Goal: Navigation & Orientation: Find specific page/section

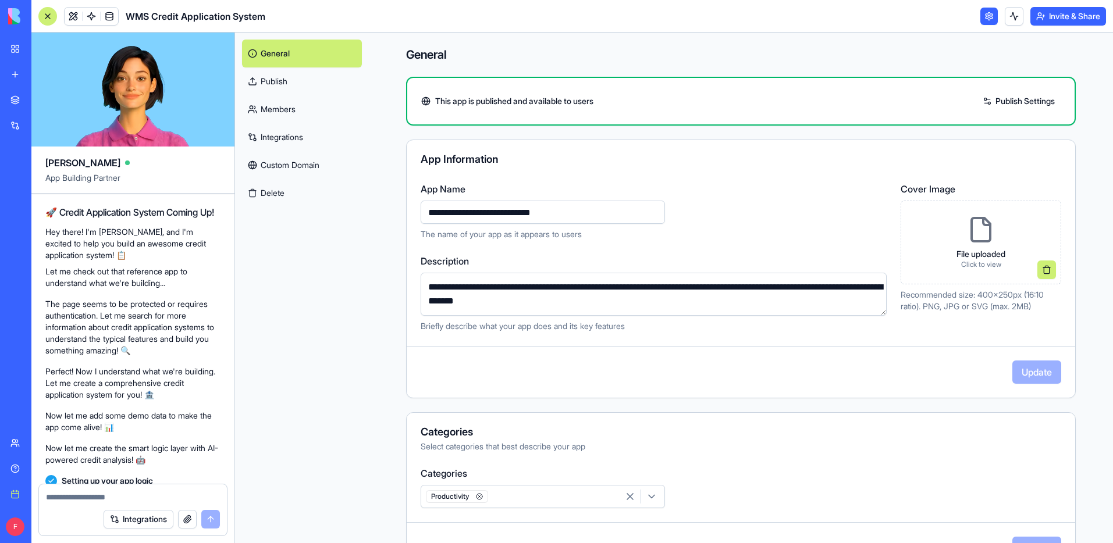
scroll to position [732, 0]
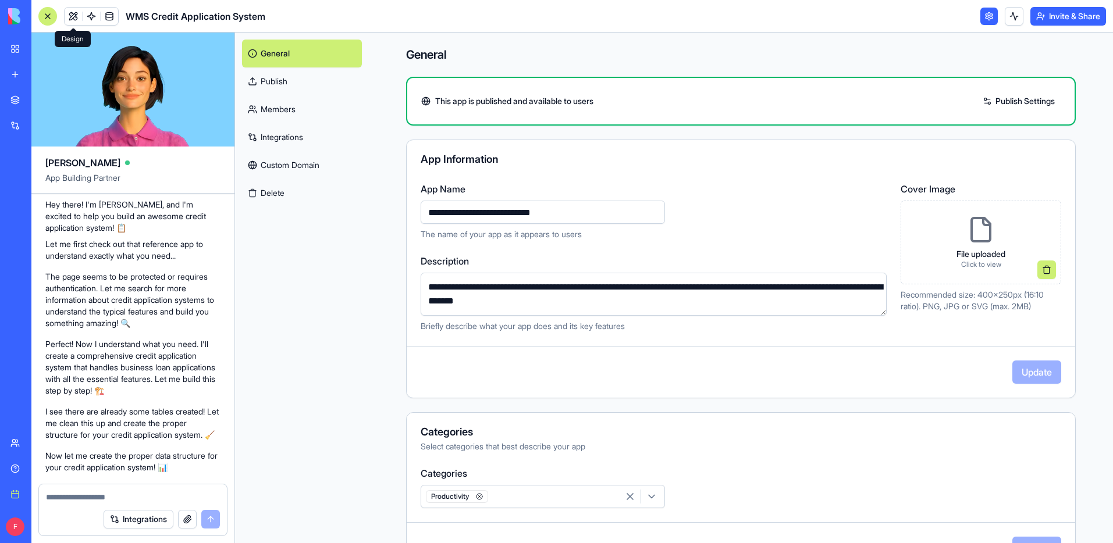
click at [77, 16] on link at bounding box center [73, 16] width 17 height 17
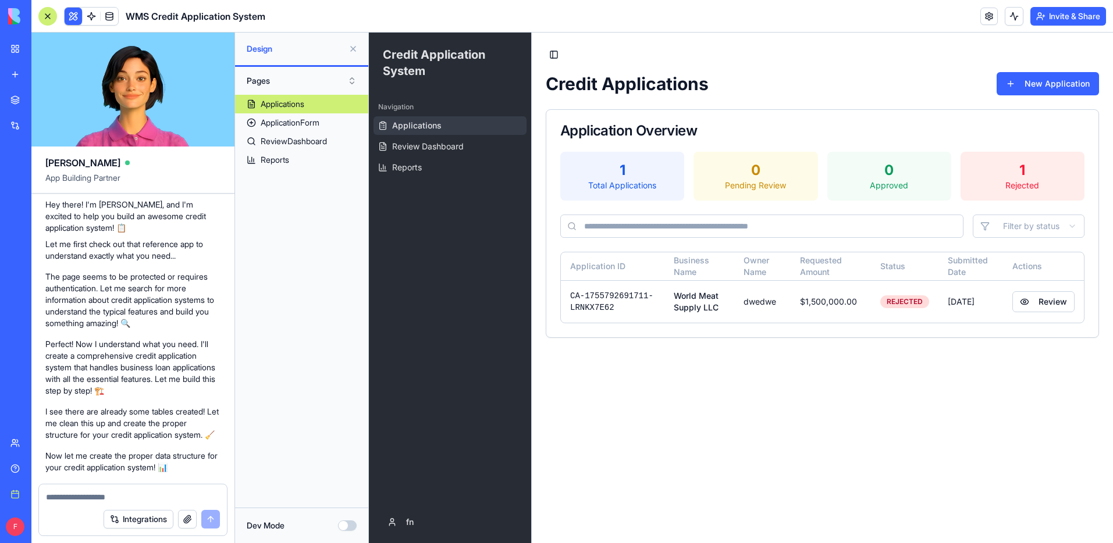
click at [355, 47] on button at bounding box center [353, 49] width 19 height 19
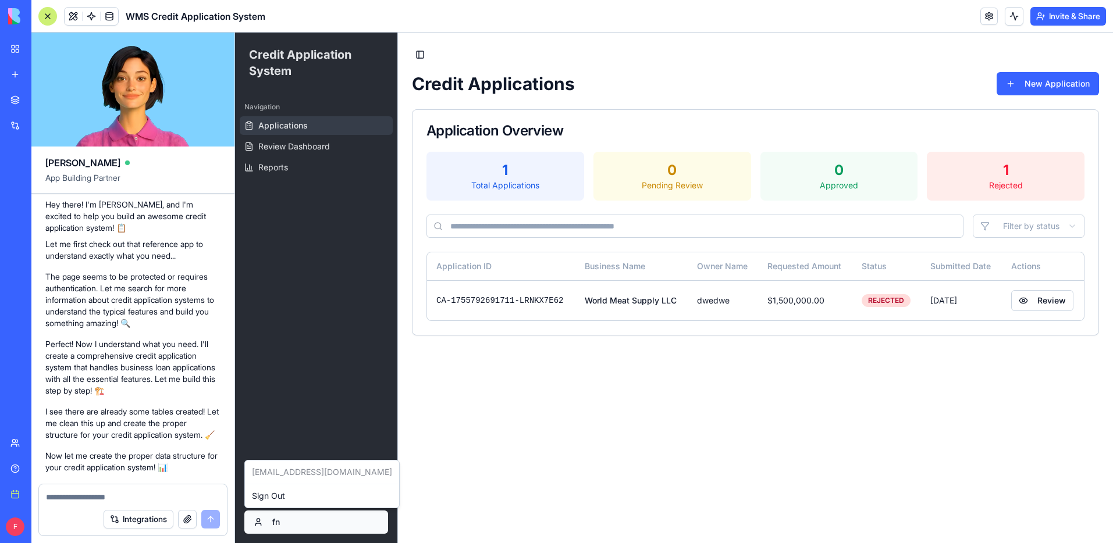
click at [270, 521] on html "Credit Application System Navigation Applications Review Dashboard Reports fn T…" at bounding box center [674, 288] width 878 height 511
click at [336, 433] on html "Credit Application System Navigation Applications Review Dashboard Reports fn T…" at bounding box center [674, 288] width 878 height 511
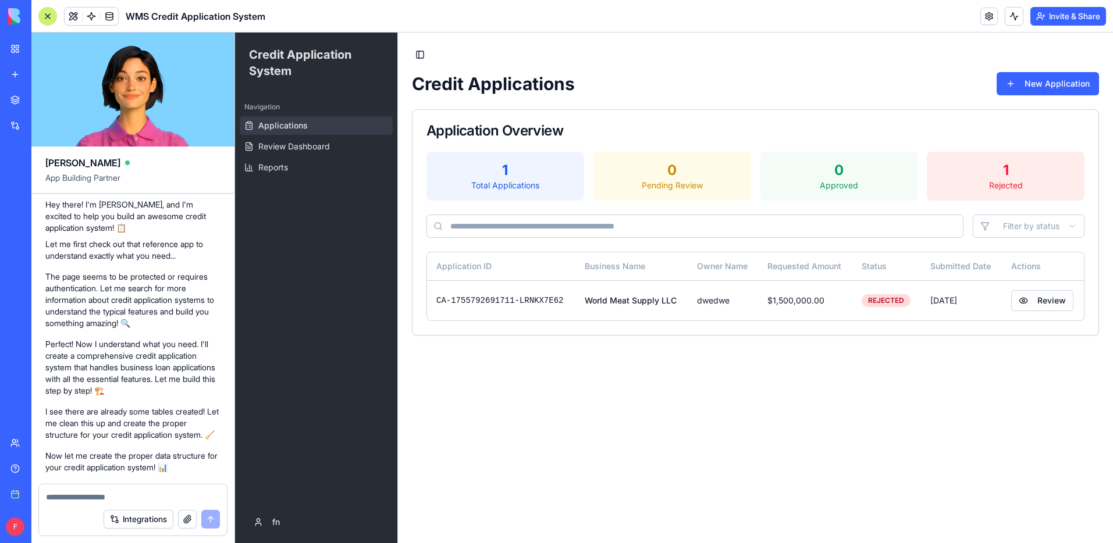
click at [536, 172] on div "1" at bounding box center [505, 170] width 139 height 19
click at [330, 151] on span "Review Dashboard" at bounding box center [294, 147] width 72 height 12
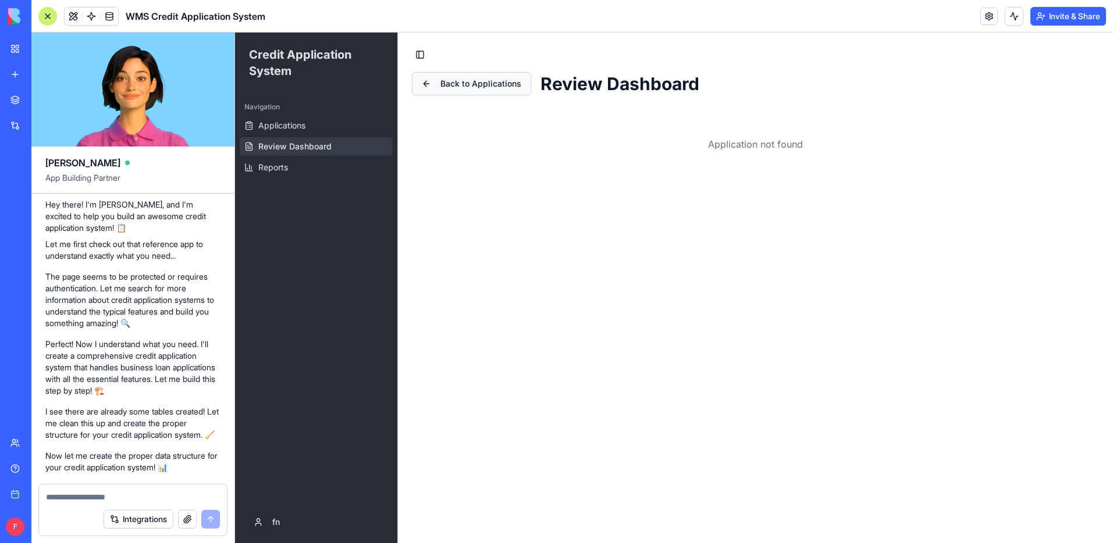
click at [512, 81] on button "Back to Applications" at bounding box center [471, 83] width 119 height 23
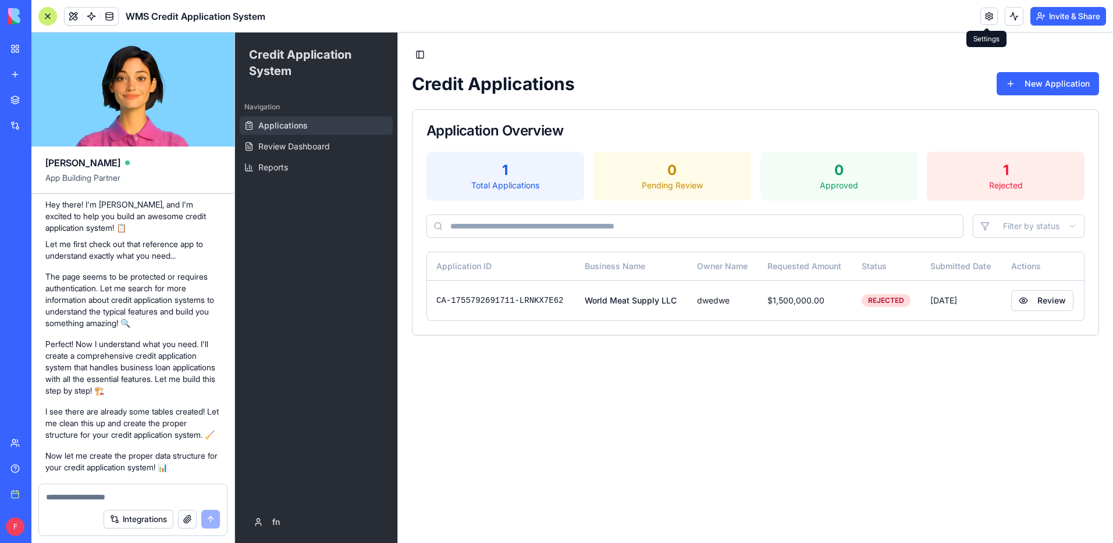
click at [987, 13] on link at bounding box center [988, 16] width 17 height 17
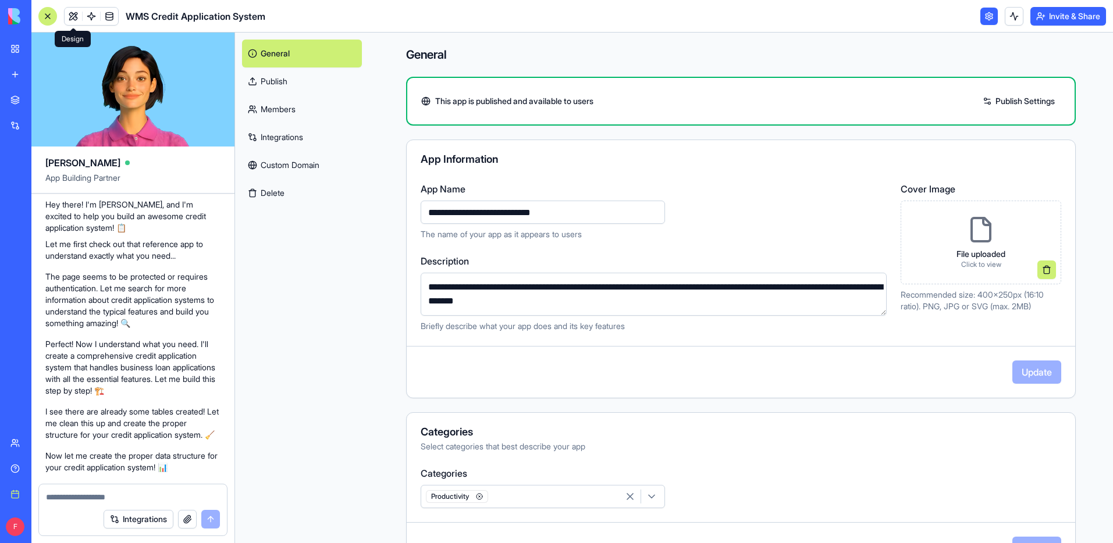
click at [79, 22] on link at bounding box center [73, 16] width 17 height 17
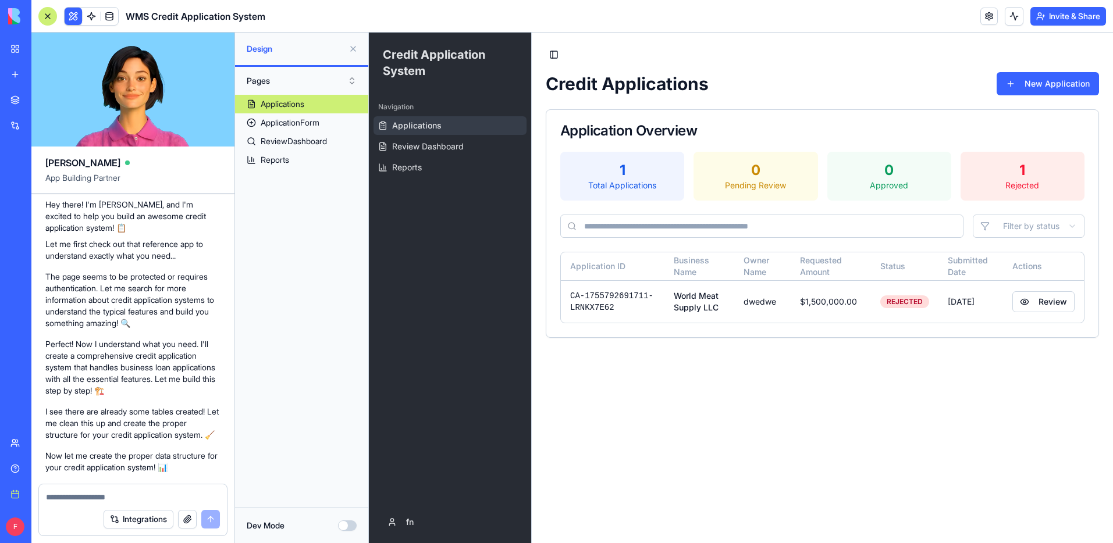
click at [13, 48] on link "My workspace" at bounding box center [26, 48] width 47 height 23
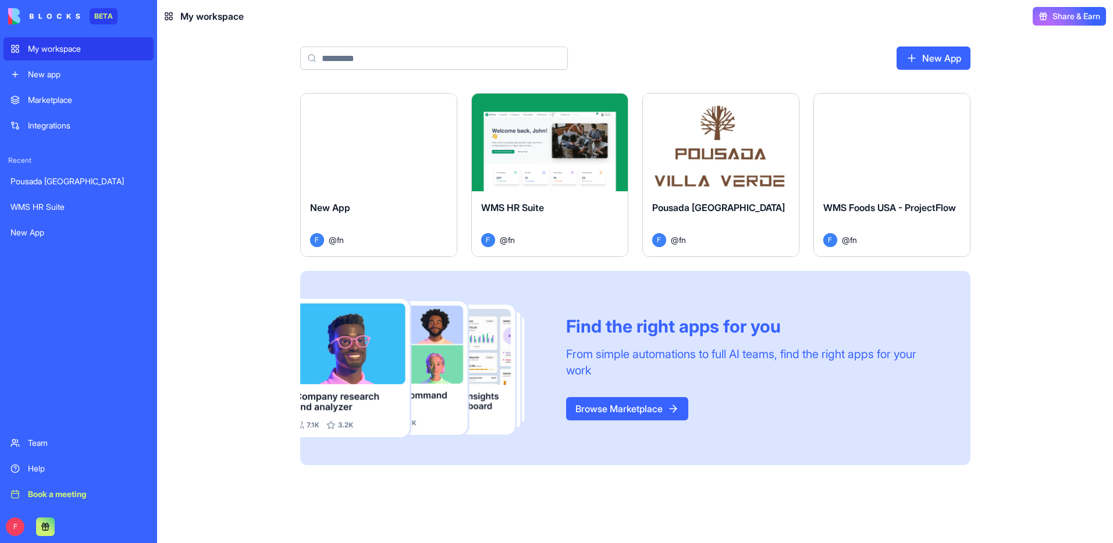
click at [48, 71] on div "New app" at bounding box center [87, 75] width 119 height 12
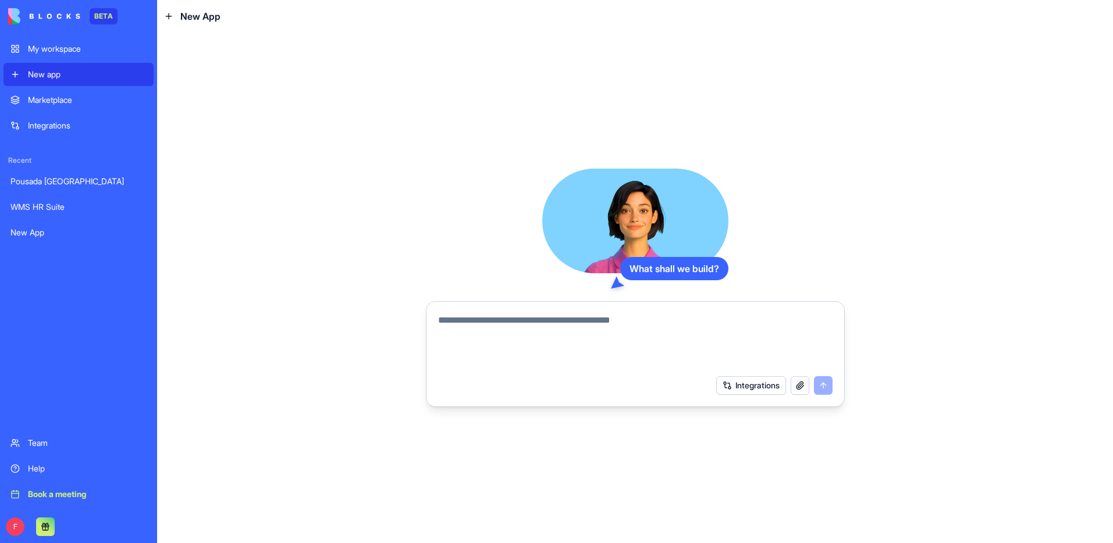
click at [49, 102] on div "Marketplace" at bounding box center [87, 100] width 119 height 12
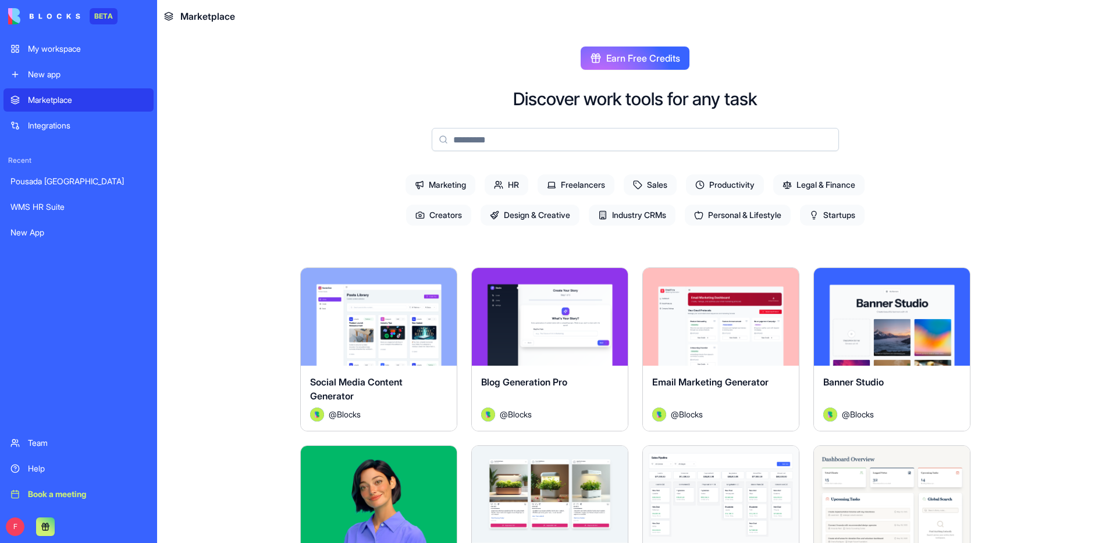
click at [831, 218] on span "Startups" at bounding box center [832, 215] width 65 height 21
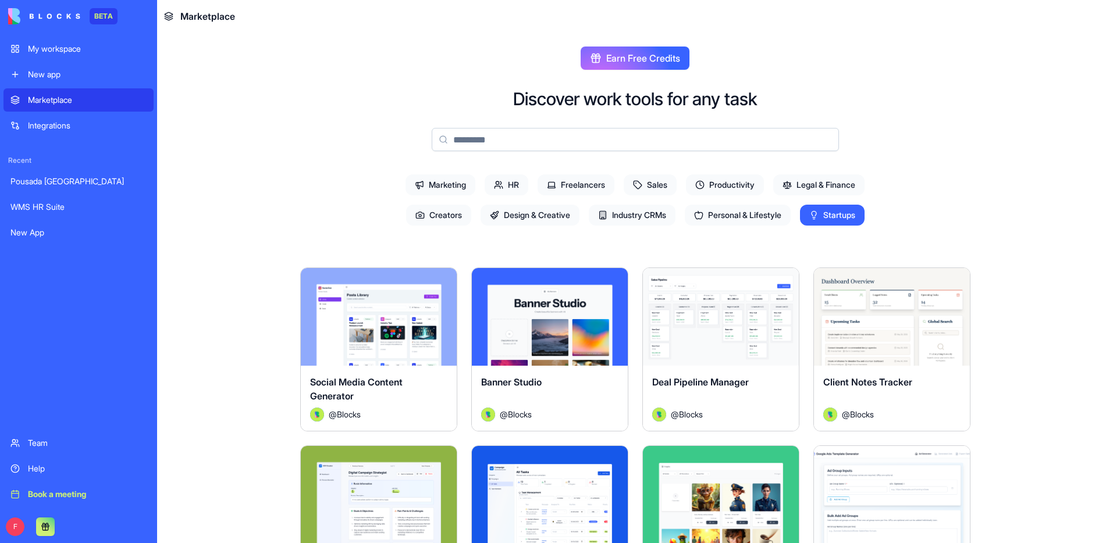
click at [629, 216] on span "Industry CRMs" at bounding box center [632, 215] width 87 height 21
click at [628, 216] on span "Industry CRMs" at bounding box center [632, 215] width 87 height 21
drag, startPoint x: 852, startPoint y: 216, endPoint x: 824, endPoint y: 211, distance: 28.9
click at [848, 214] on span "Startups" at bounding box center [832, 215] width 65 height 21
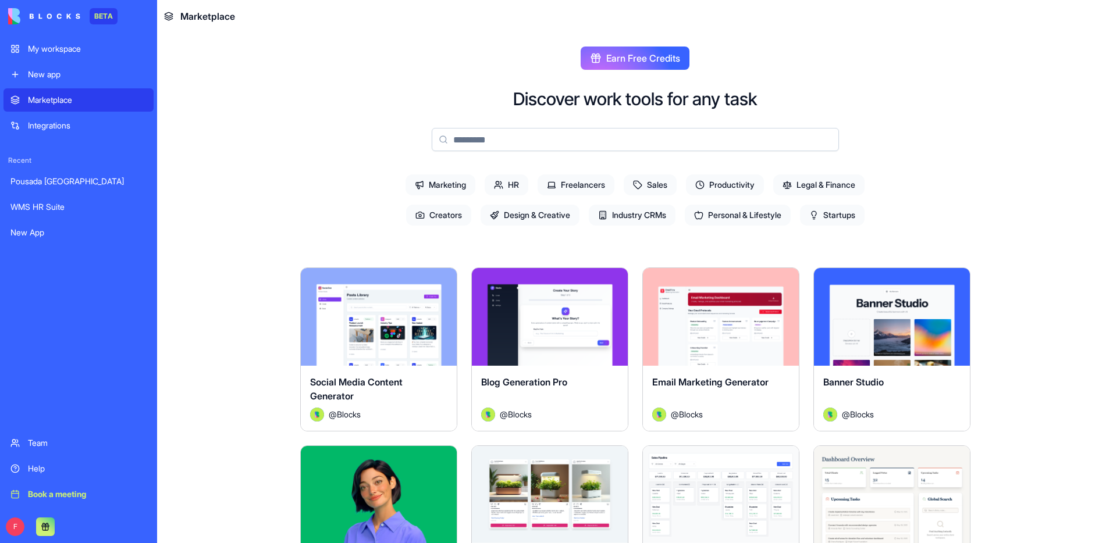
click at [632, 216] on span "Industry CRMs" at bounding box center [632, 215] width 87 height 21
